Goal: Transaction & Acquisition: Purchase product/service

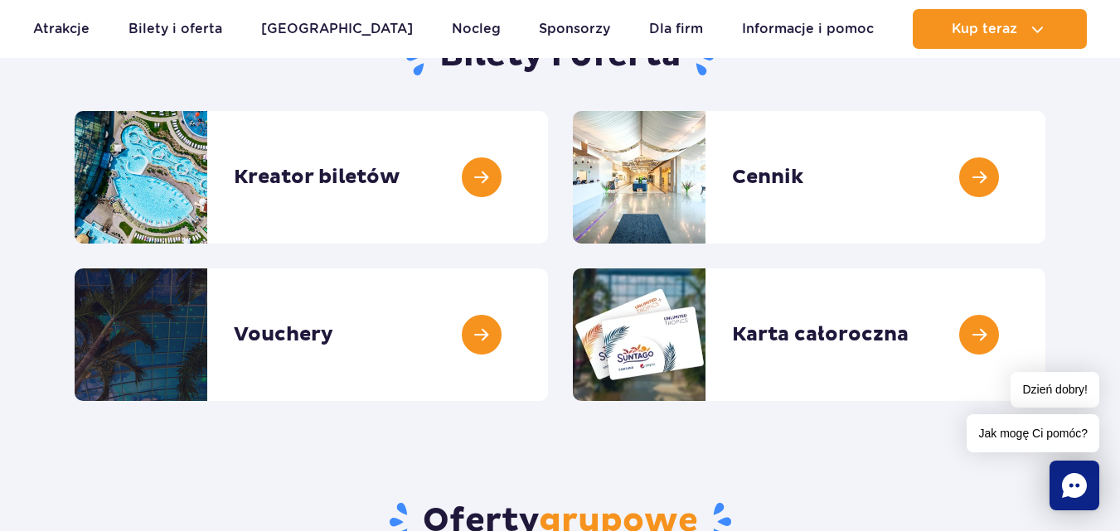
scroll to position [198, 0]
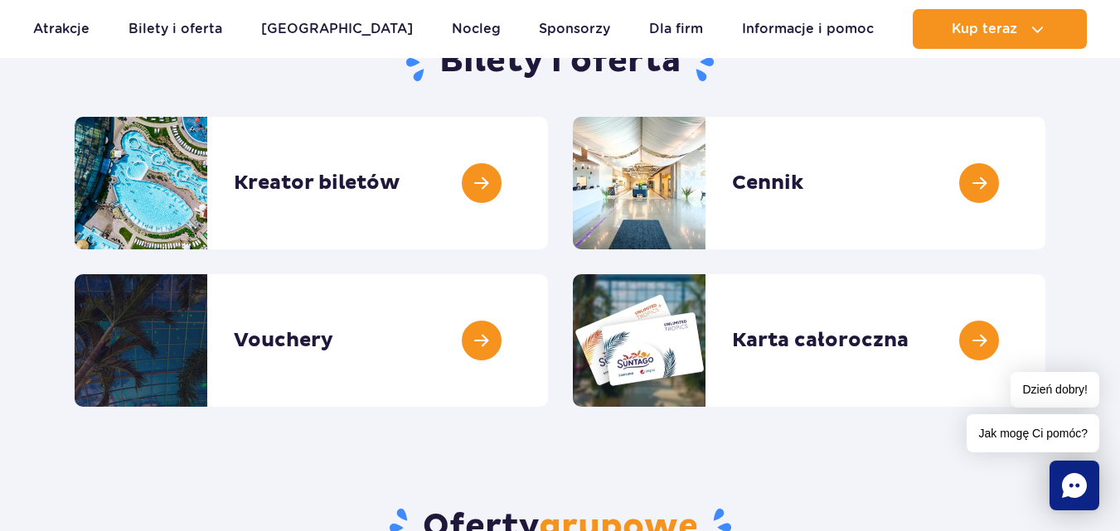
drag, startPoint x: 1129, startPoint y: 74, endPoint x: 1119, endPoint y: 105, distance: 33.0
click at [548, 178] on link at bounding box center [548, 183] width 0 height 133
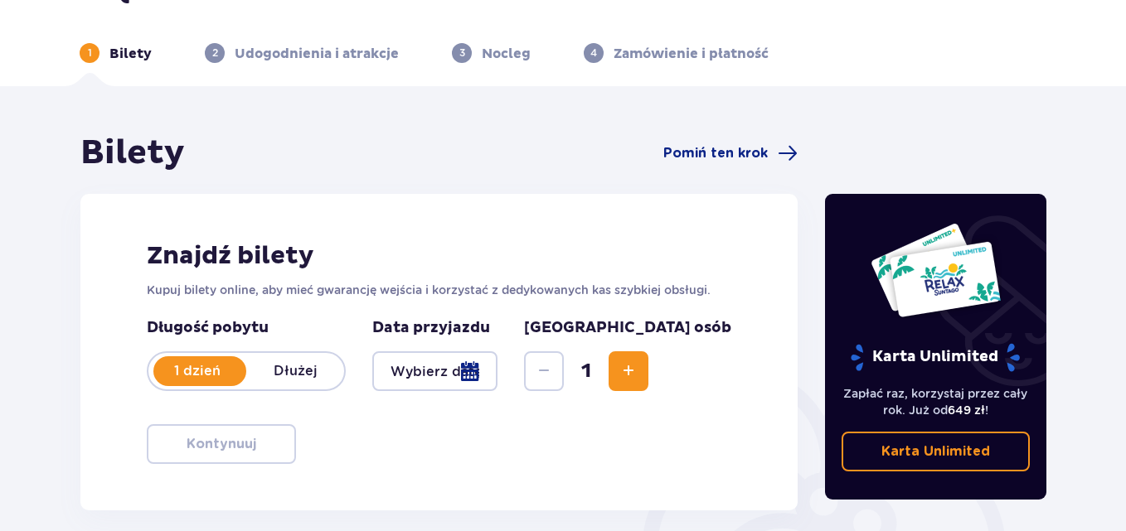
scroll to position [75, 0]
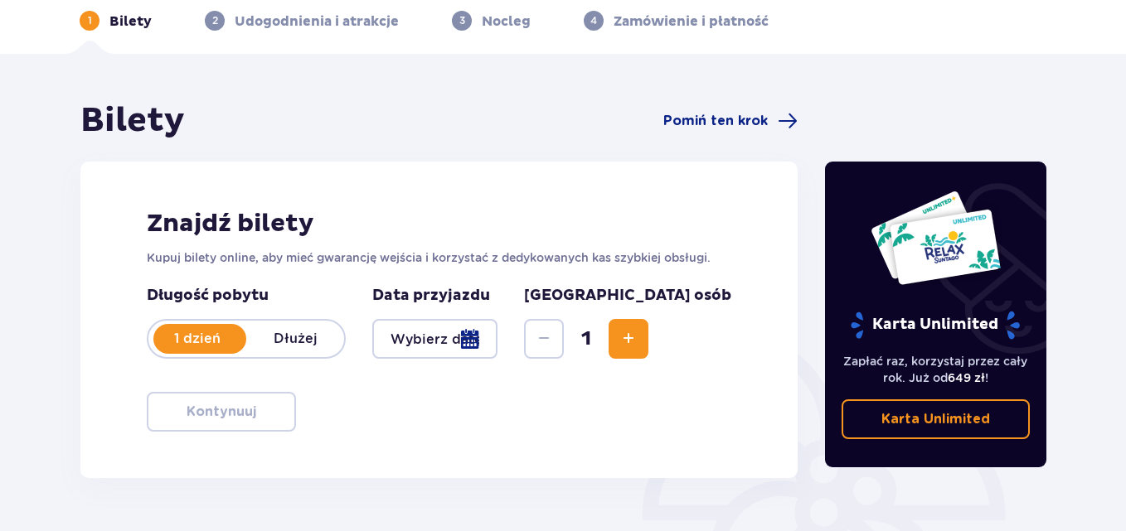
drag, startPoint x: 1129, startPoint y: 173, endPoint x: 1131, endPoint y: 257, distance: 83.8
click at [1126, 257] on html "1 Bilety 2 Udogodnienia i atrakcje 3 Nocleg 4 Zamówienie i płatność Bilety Pomi…" at bounding box center [563, 190] width 1126 height 531
click at [497, 346] on div at bounding box center [434, 339] width 125 height 40
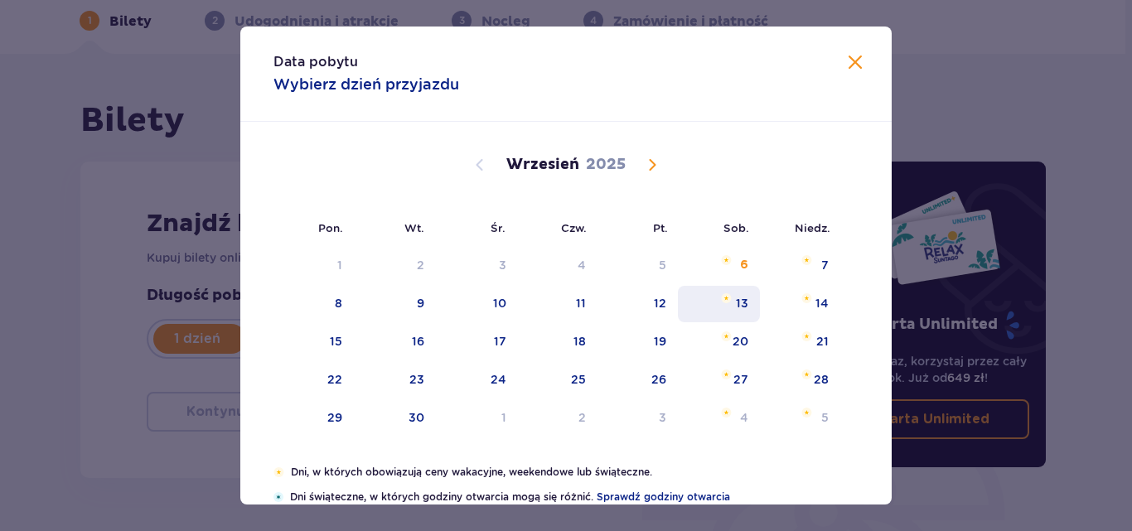
click at [730, 301] on div "13" at bounding box center [719, 304] width 82 height 36
type input "13.09.25"
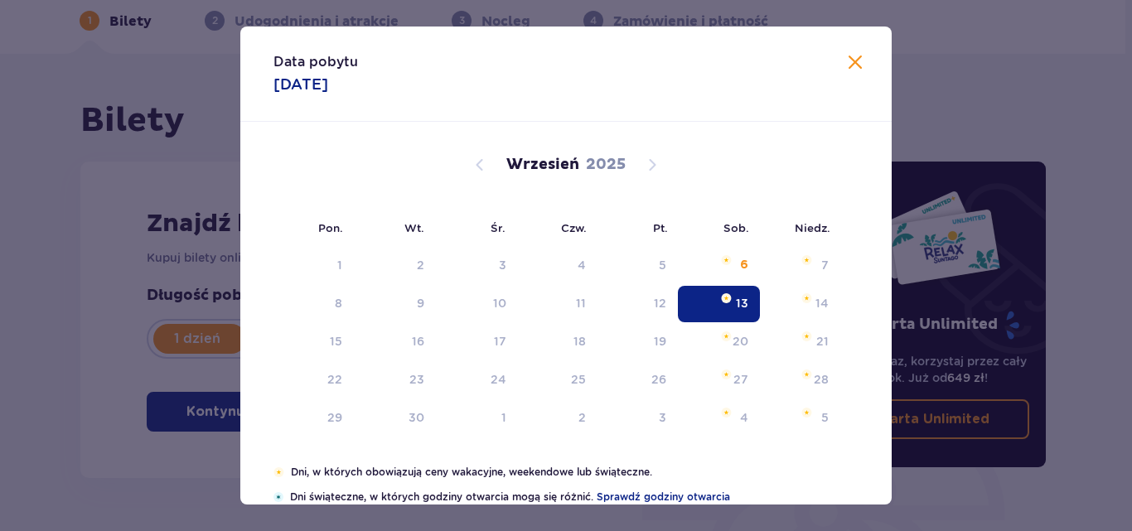
click at [739, 297] on div "Znajdź bilety Kupuj bilety online, aby mieć gwarancję wejścia i korzystać z ded…" at bounding box center [438, 320] width 717 height 317
click at [879, 240] on img at bounding box center [936, 238] width 132 height 96
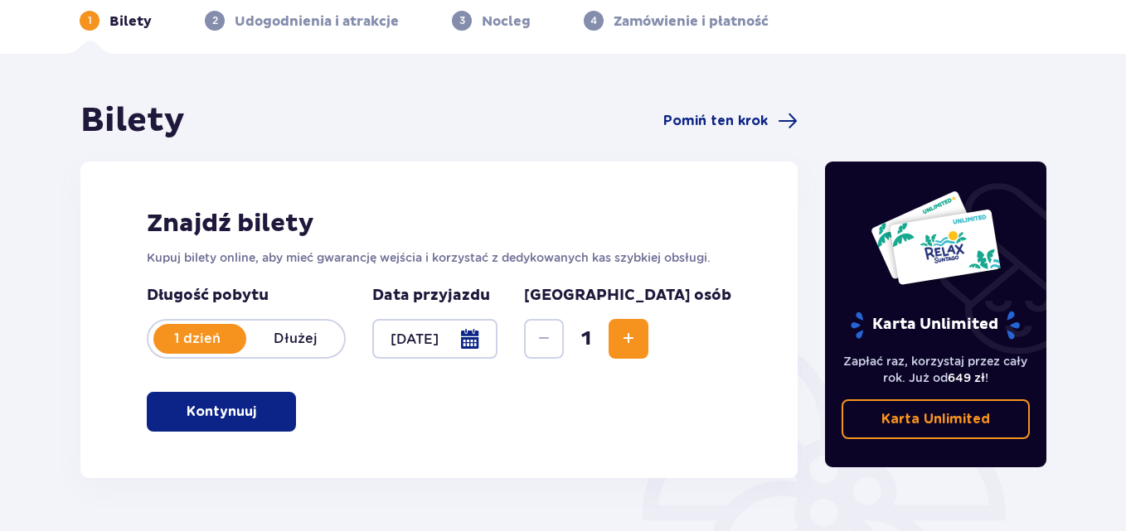
click at [648, 337] on button "Increase" at bounding box center [628, 339] width 40 height 40
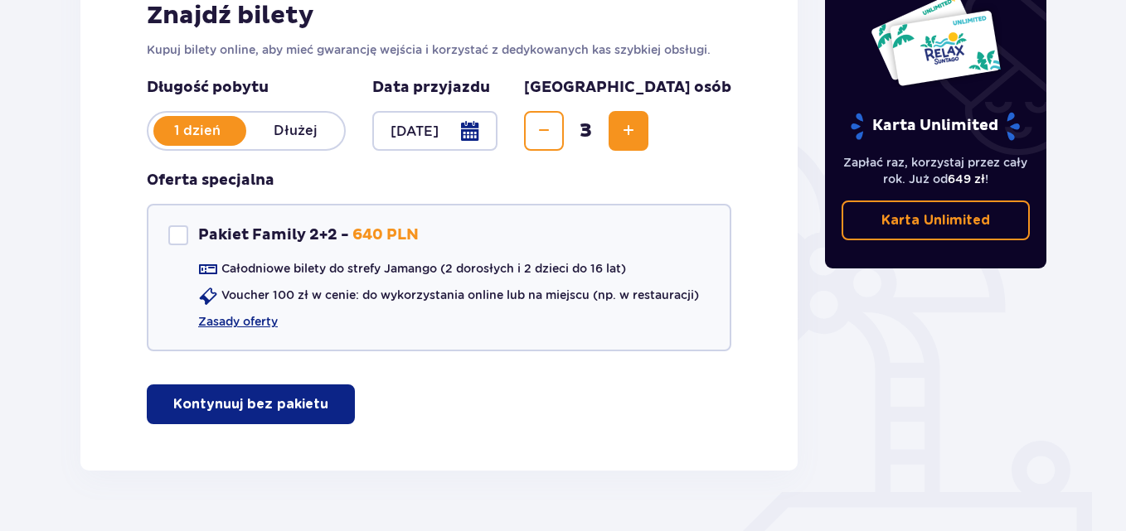
scroll to position [281, 0]
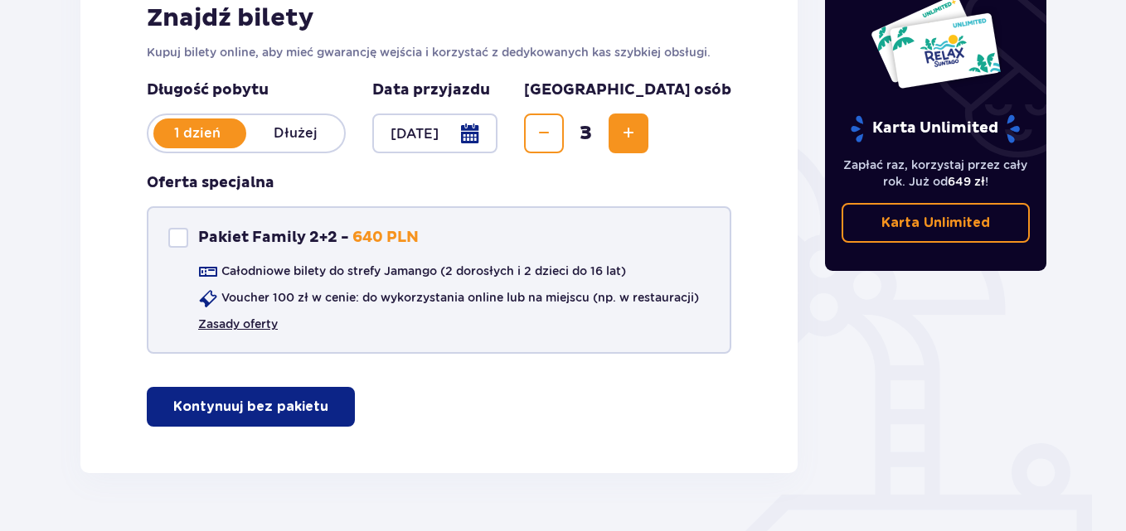
click at [232, 327] on link "Zasady oferty" at bounding box center [238, 324] width 80 height 17
click at [322, 413] on span "button" at bounding box center [332, 407] width 20 height 20
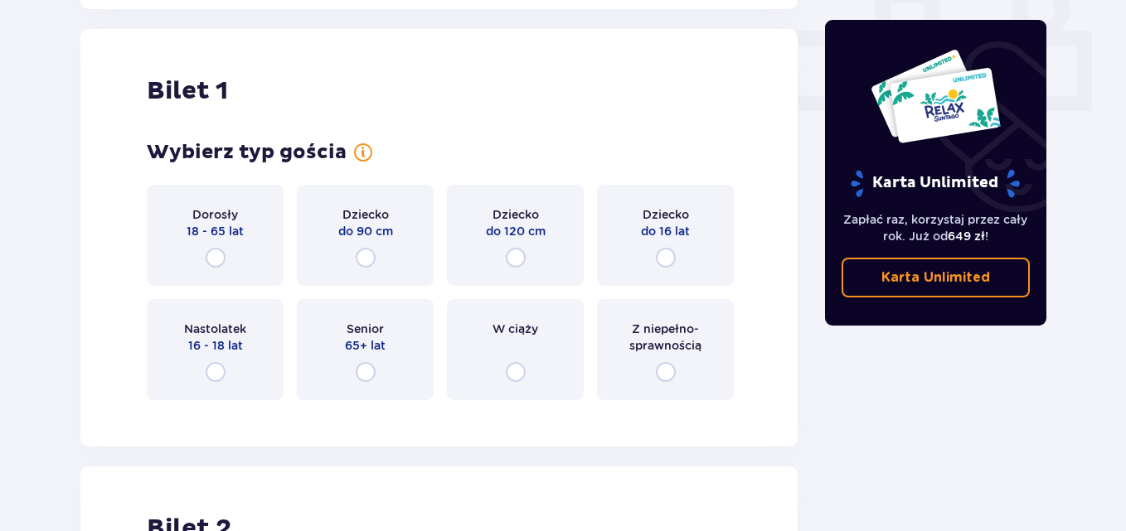
scroll to position [754, 0]
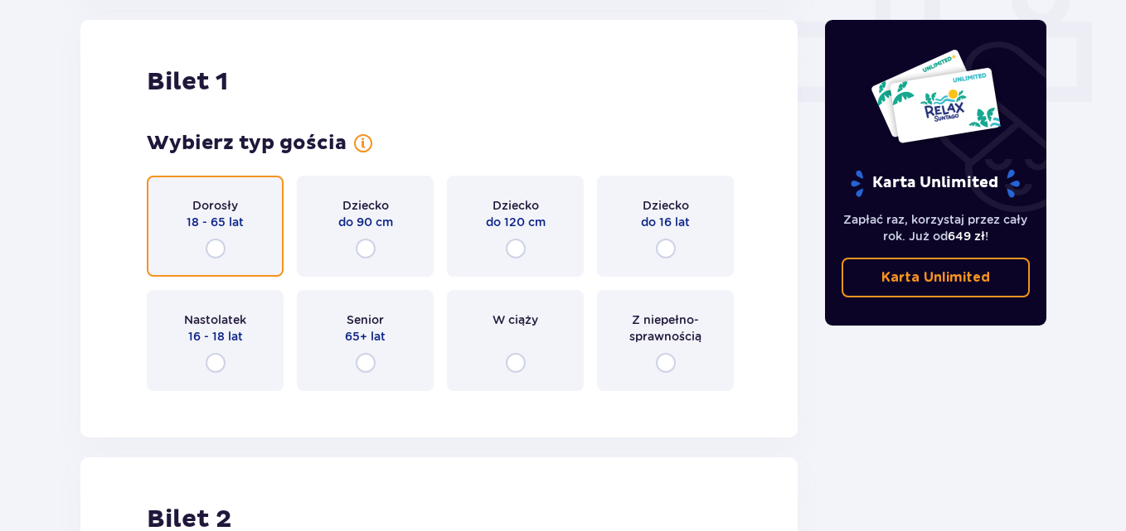
click at [216, 245] on input "radio" at bounding box center [216, 249] width 20 height 20
radio input "true"
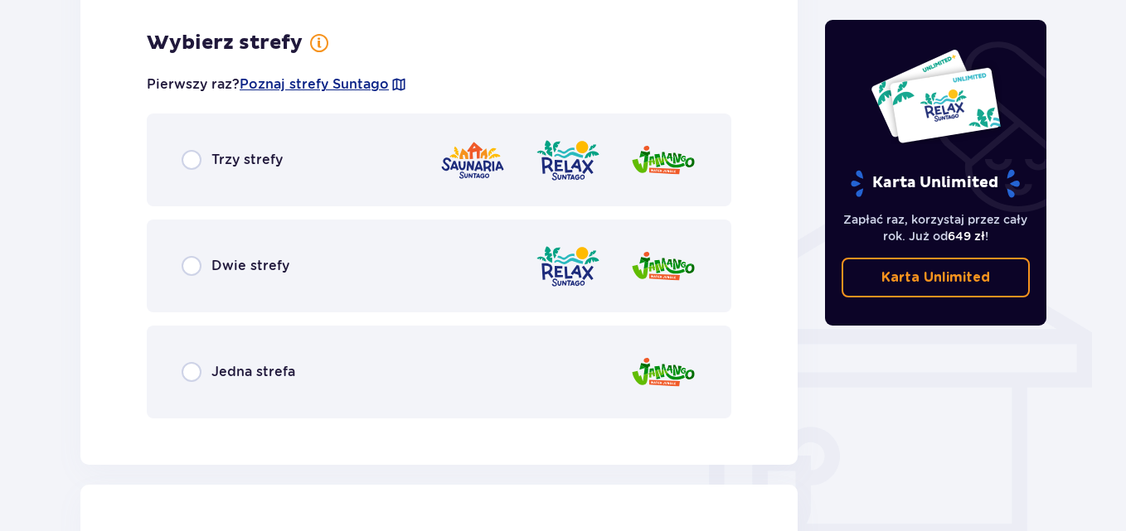
scroll to position [1159, 0]
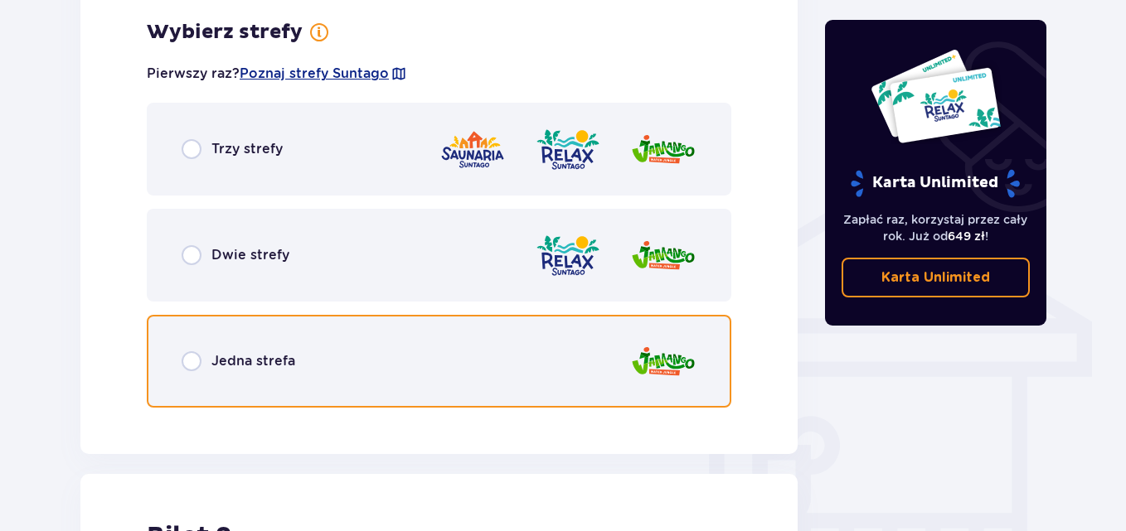
click at [193, 362] on input "radio" at bounding box center [192, 361] width 20 height 20
radio input "true"
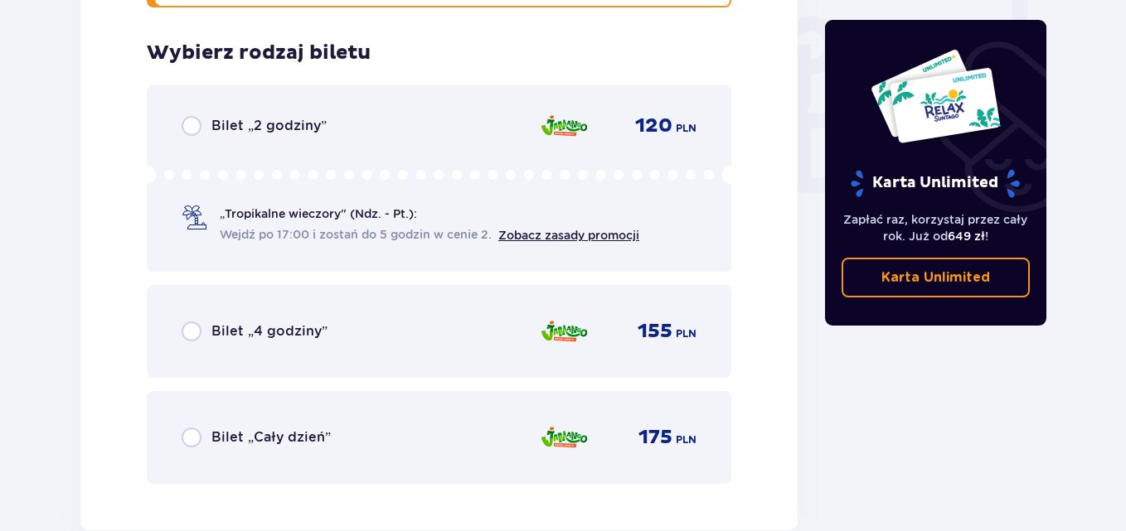
scroll to position [1580, 0]
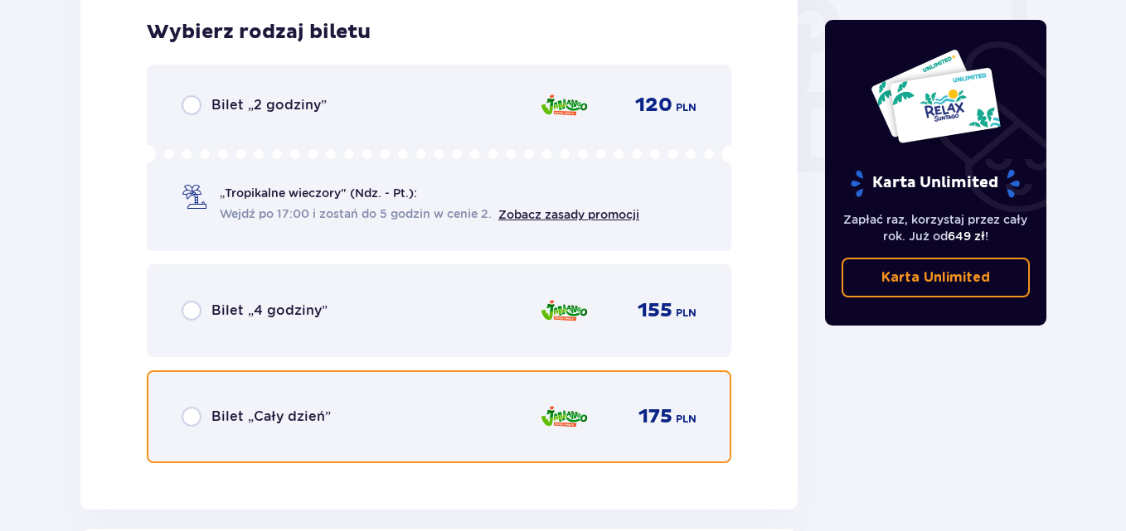
click at [191, 419] on input "radio" at bounding box center [192, 417] width 20 height 20
radio input "true"
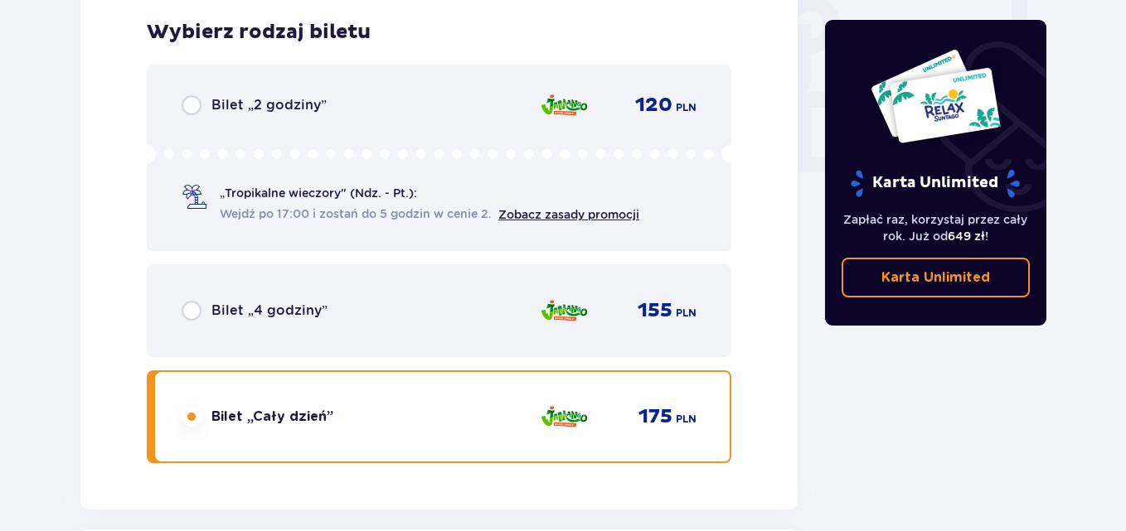
scroll to position [1888, 0]
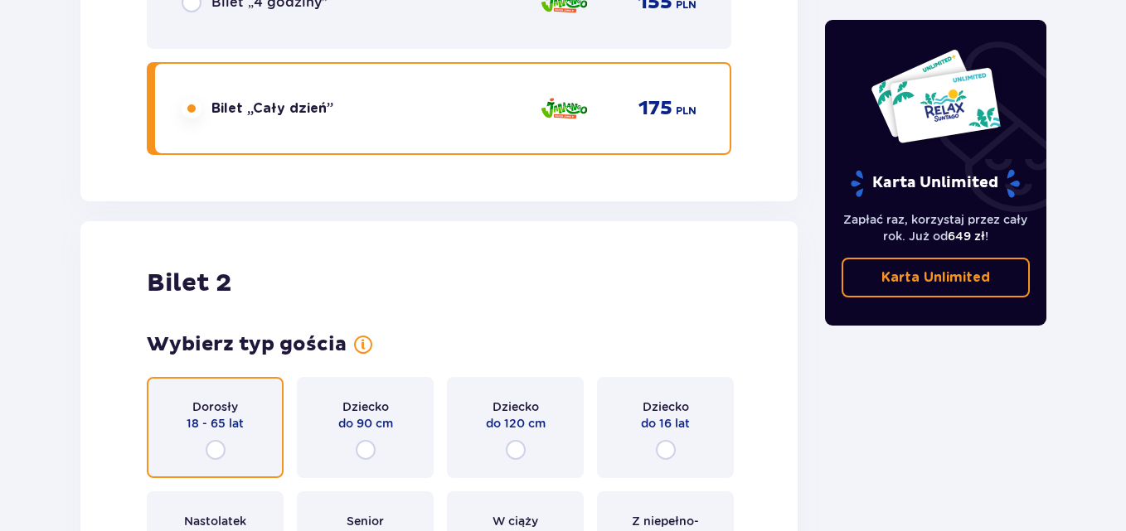
click at [216, 440] on input "radio" at bounding box center [216, 450] width 20 height 20
radio input "true"
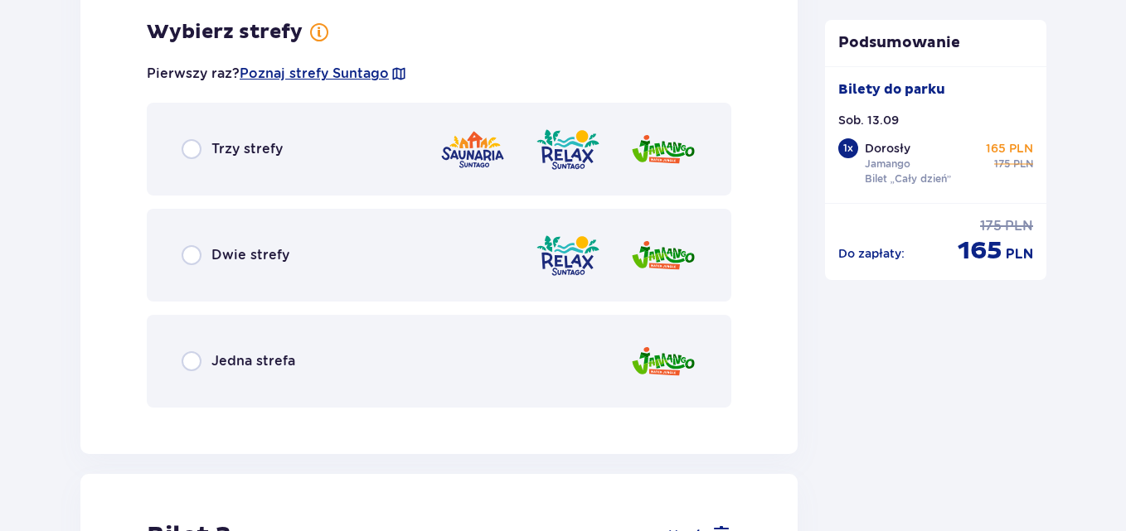
scroll to position [2740, 0]
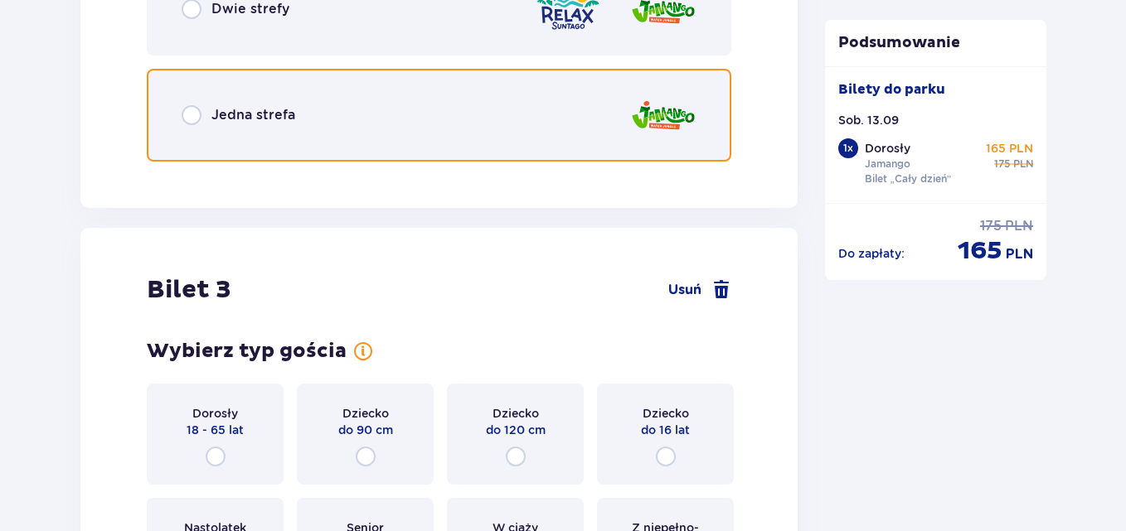
click at [189, 105] on input "radio" at bounding box center [192, 115] width 20 height 20
radio input "true"
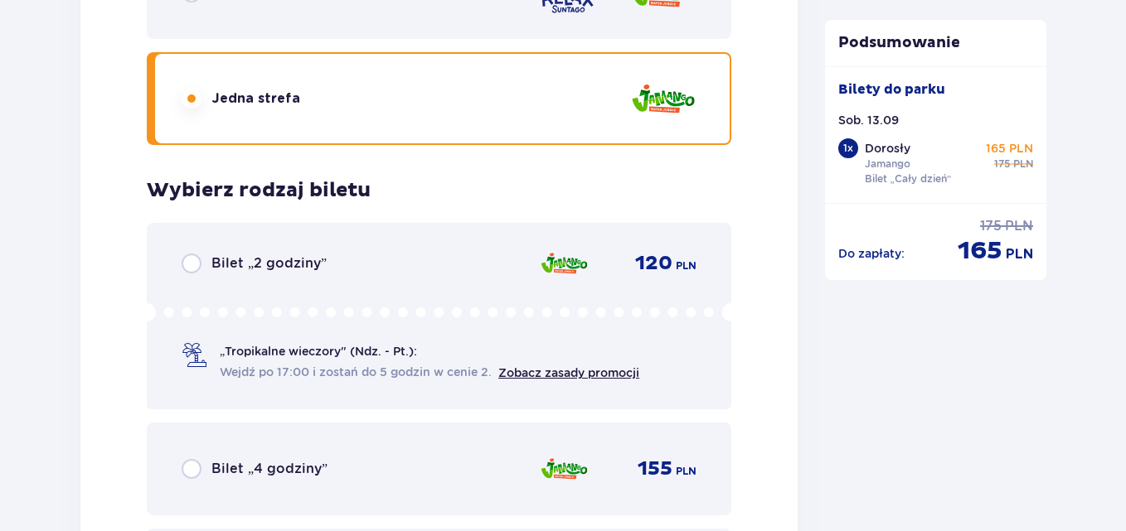
click at [189, 96] on div "Wybierz typ gościa Dorosły 18 - 65 lat Dziecko do 90 cm Dziecko do 120 cm Dziec…" at bounding box center [439, 43] width 584 height 1158
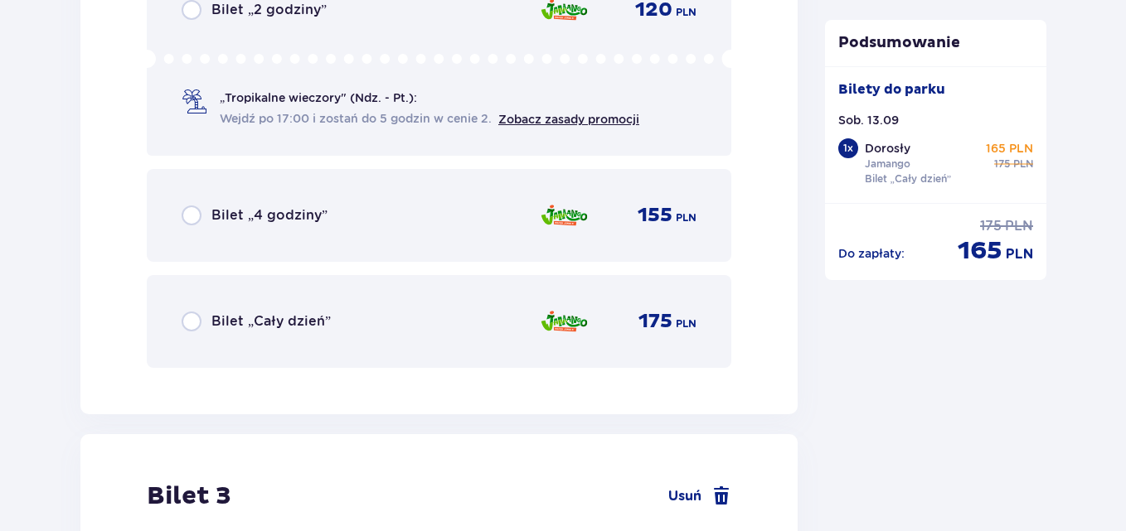
scroll to position [3011, 0]
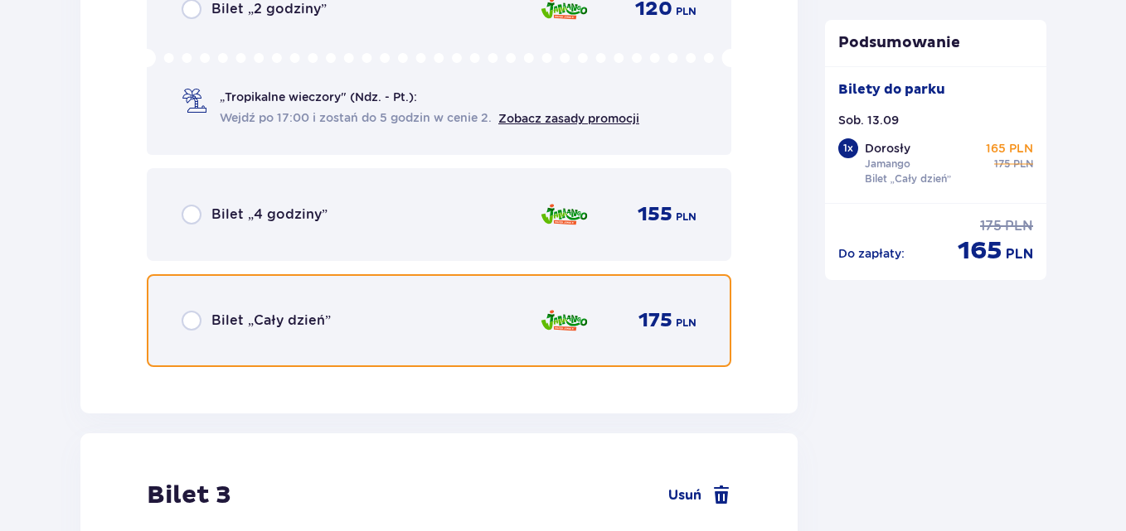
click at [190, 316] on input "radio" at bounding box center [192, 321] width 20 height 20
radio input "true"
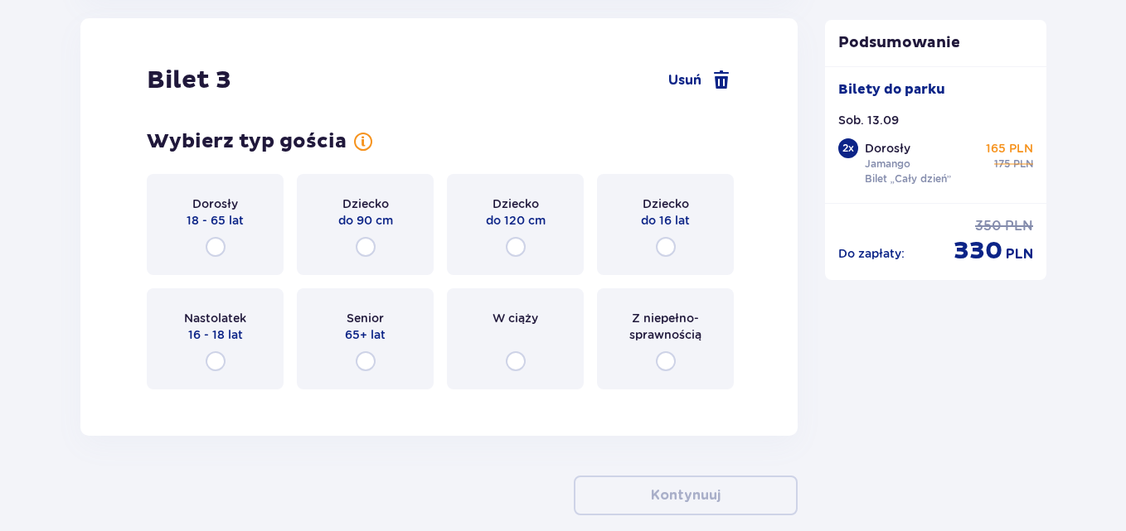
scroll to position [3456, 0]
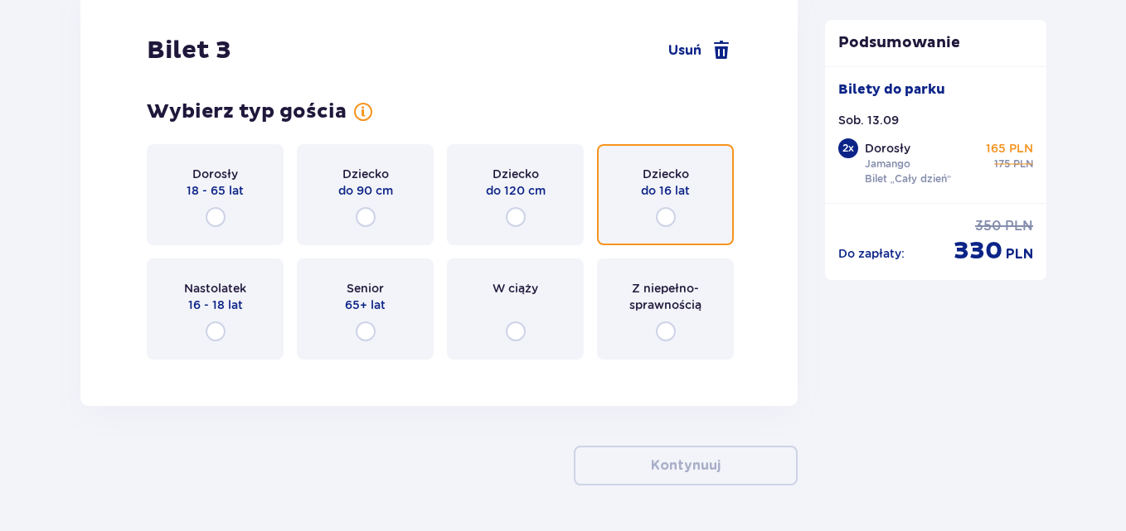
click at [666, 220] on input "radio" at bounding box center [666, 217] width 20 height 20
radio input "true"
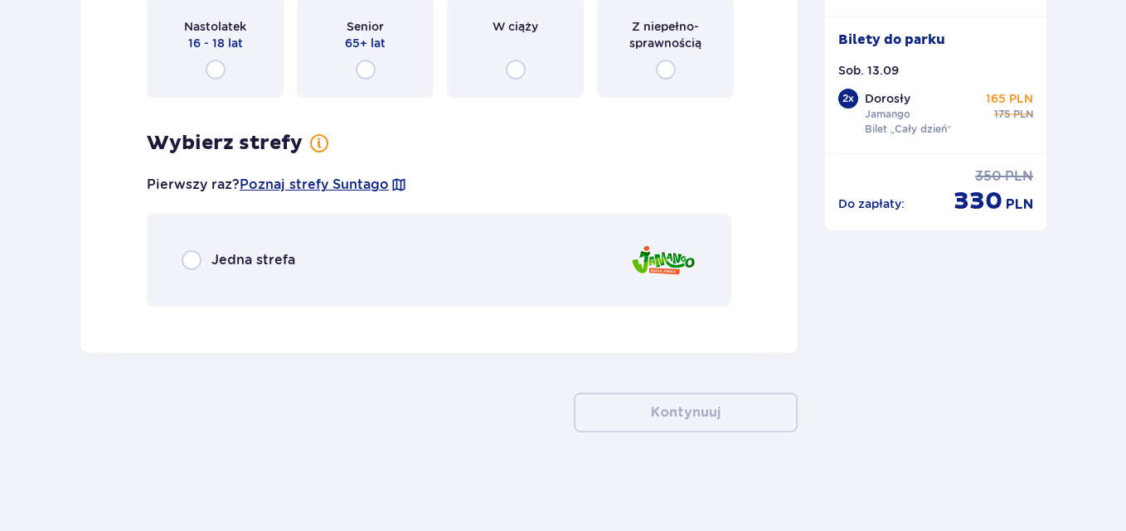
scroll to position [3719, 0]
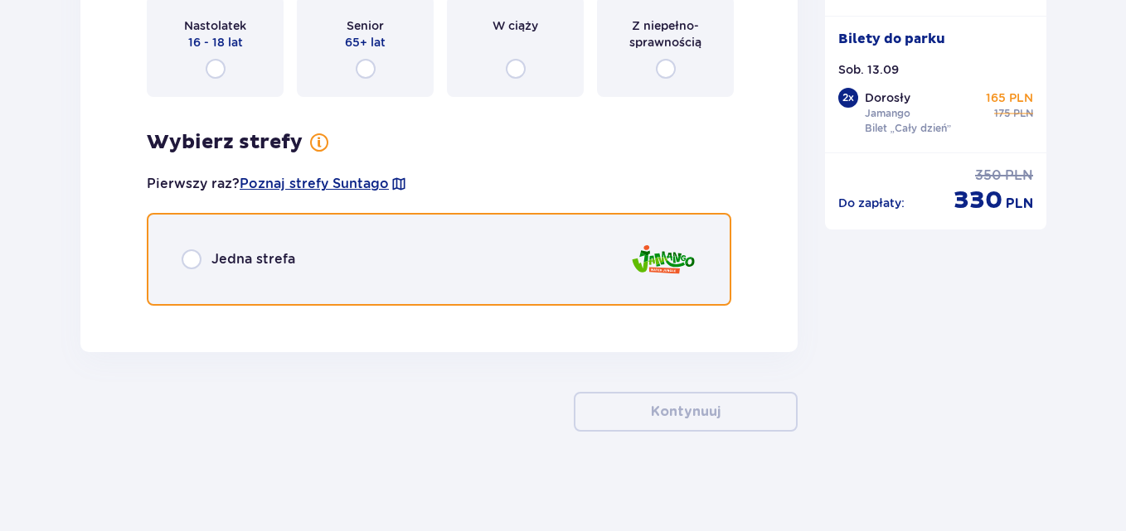
click at [191, 259] on input "radio" at bounding box center [192, 259] width 20 height 20
radio input "true"
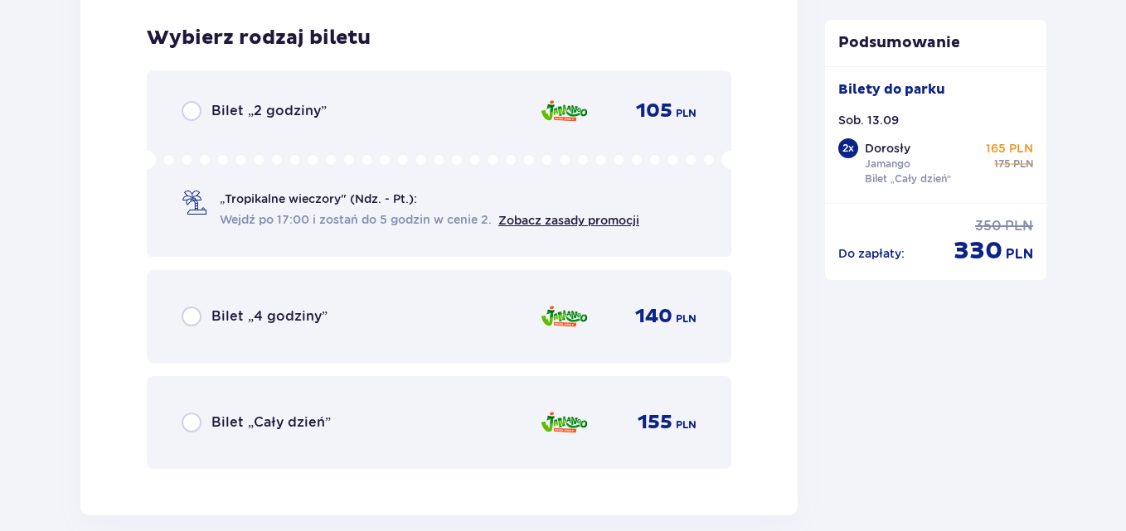
scroll to position [4038, 0]
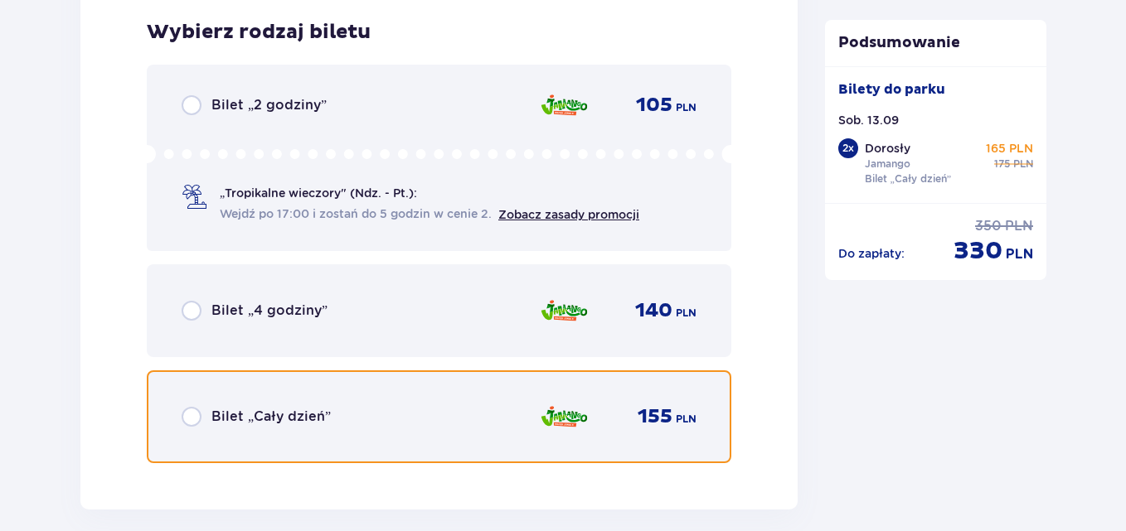
click at [188, 414] on input "radio" at bounding box center [192, 417] width 20 height 20
radio input "true"
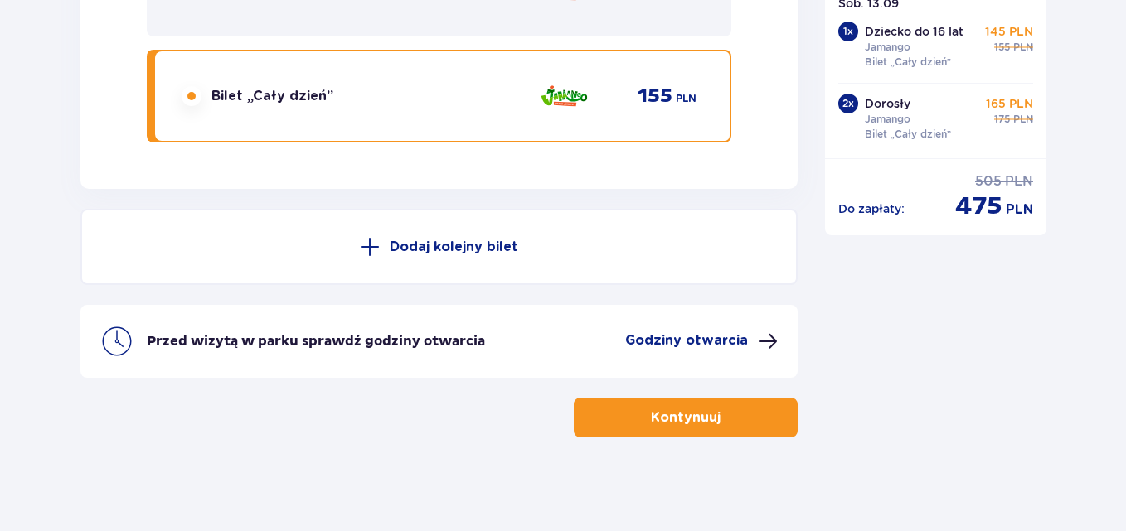
scroll to position [4365, 0]
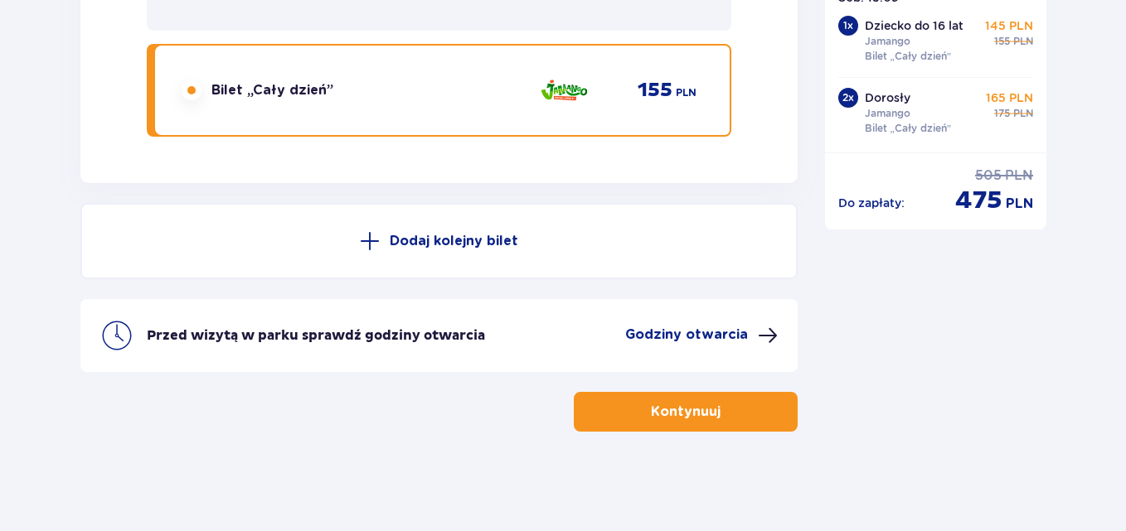
click at [714, 413] on span "button" at bounding box center [724, 412] width 20 height 20
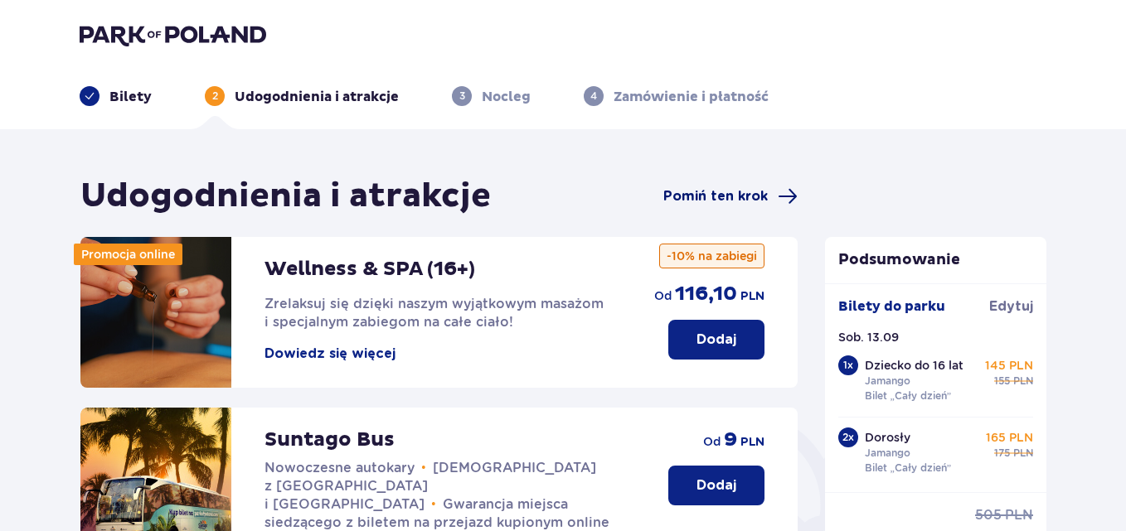
click at [748, 194] on span "Pomiń ten krok" at bounding box center [715, 196] width 104 height 18
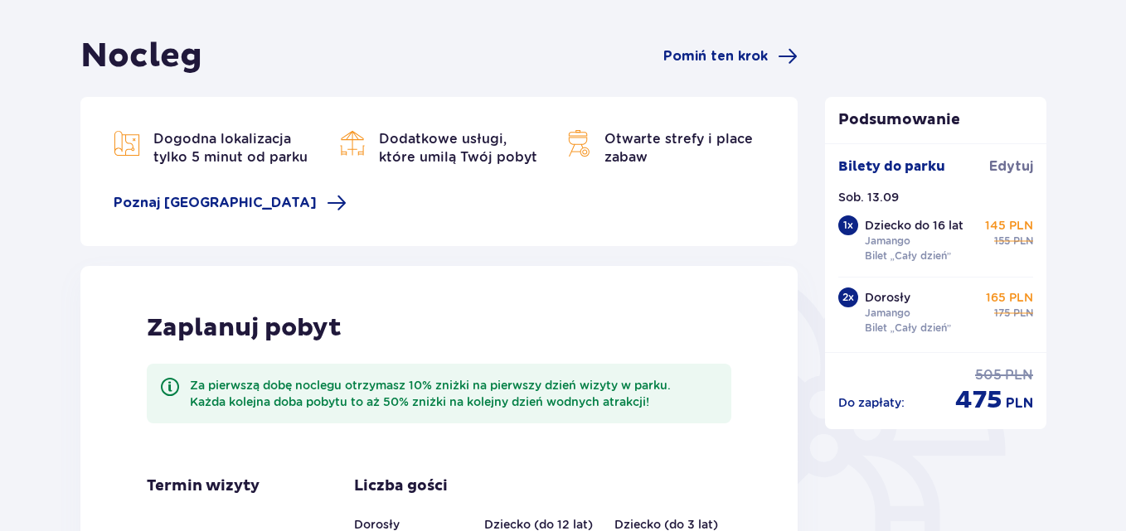
scroll to position [97, 0]
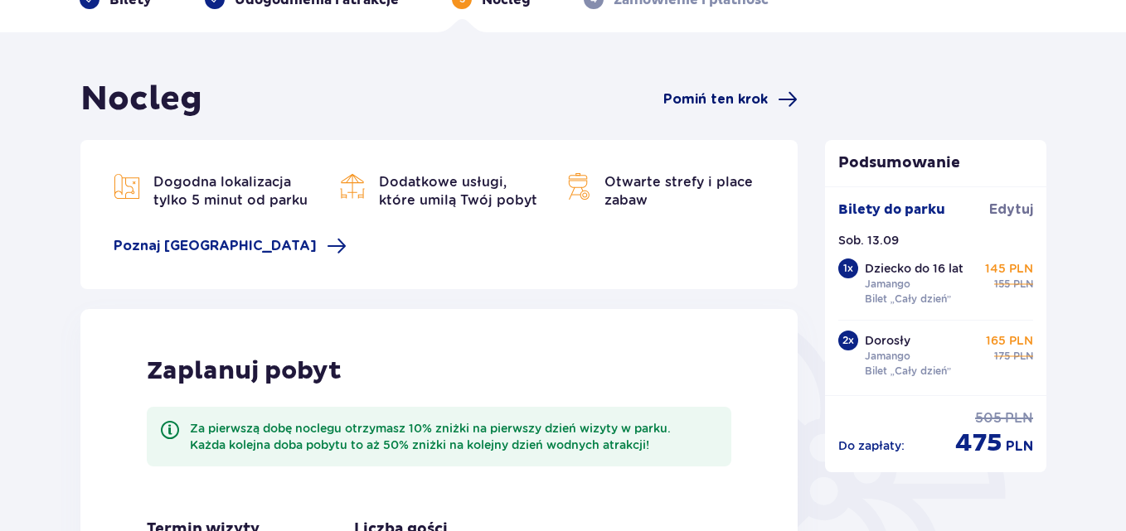
click at [738, 96] on span "Pomiń ten krok" at bounding box center [715, 99] width 104 height 18
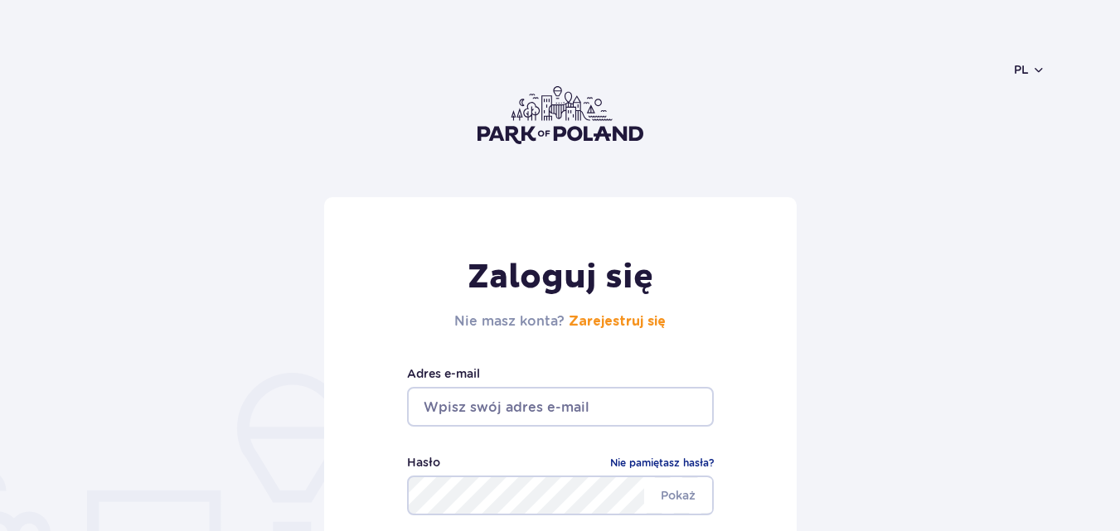
click at [588, 387] on input "email" at bounding box center [560, 407] width 307 height 40
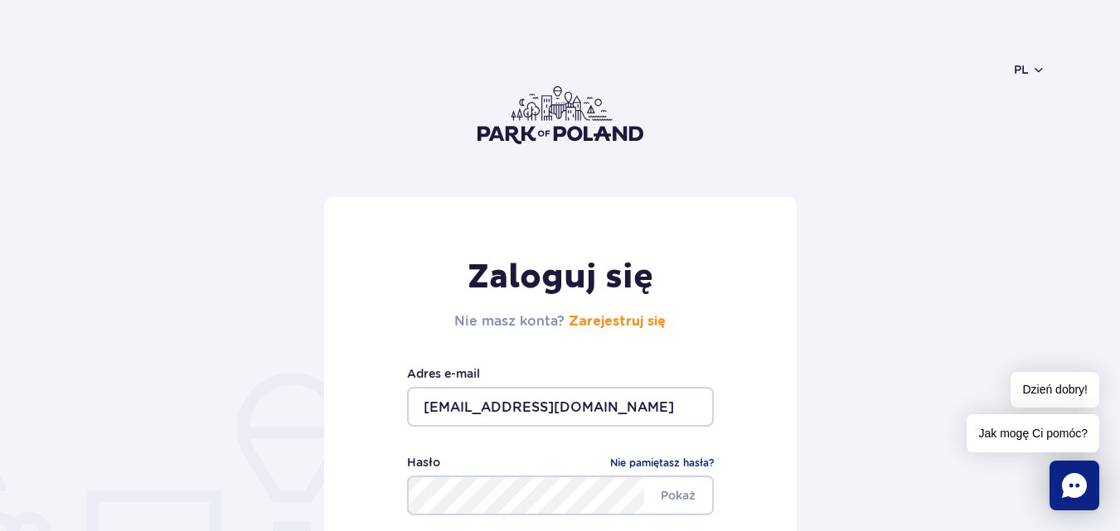
type input "przemyslaw@voltecenergy.pl"
click at [689, 506] on span "Pokaż" at bounding box center [678, 495] width 68 height 35
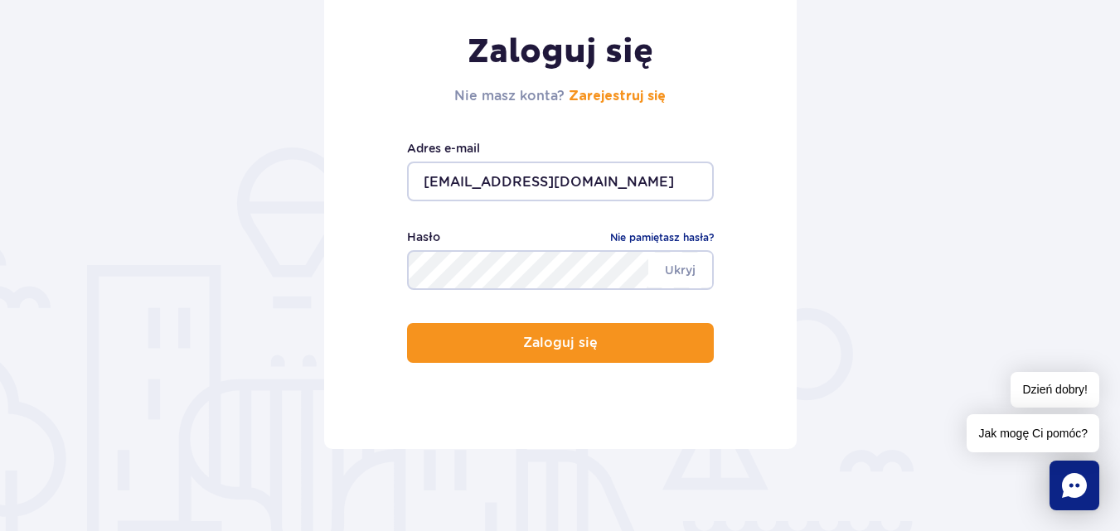
scroll to position [226, 0]
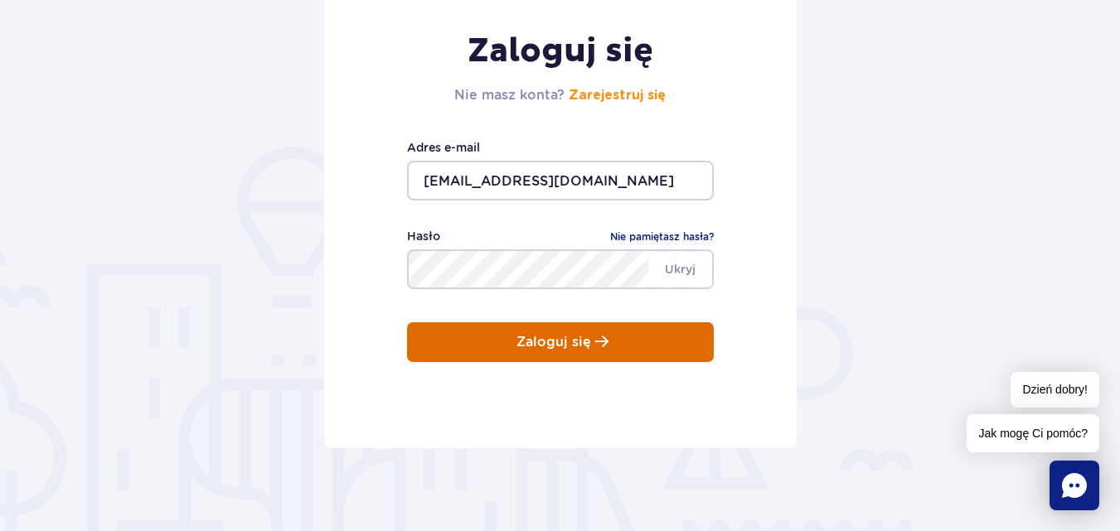
drag, startPoint x: 853, startPoint y: 375, endPoint x: 468, endPoint y: 343, distance: 386.0
click at [468, 343] on button "Zaloguj się" at bounding box center [560, 342] width 307 height 40
